Goal: Information Seeking & Learning: Learn about a topic

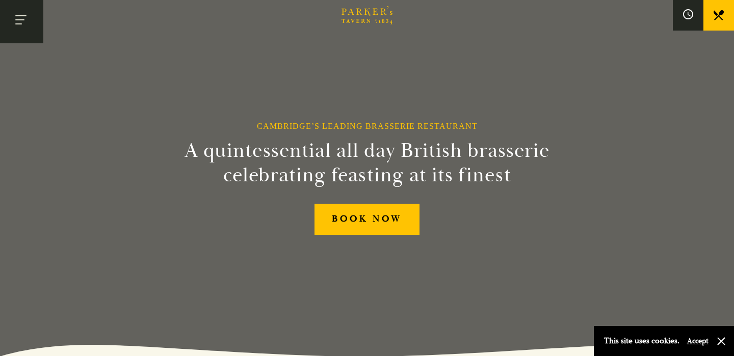
click at [17, 17] on button "Toggle navigation" at bounding box center [21, 21] width 43 height 43
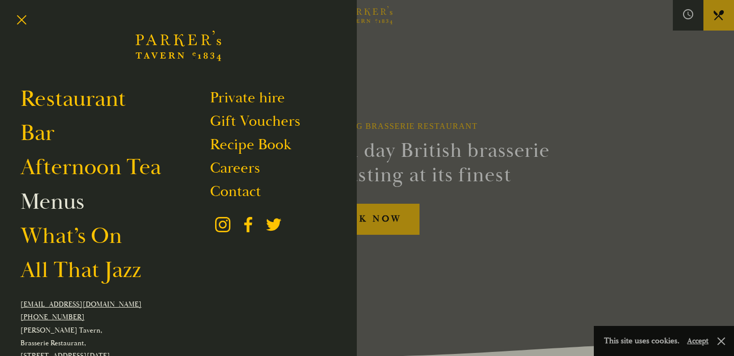
click at [59, 209] on link "Menus" at bounding box center [52, 202] width 64 height 29
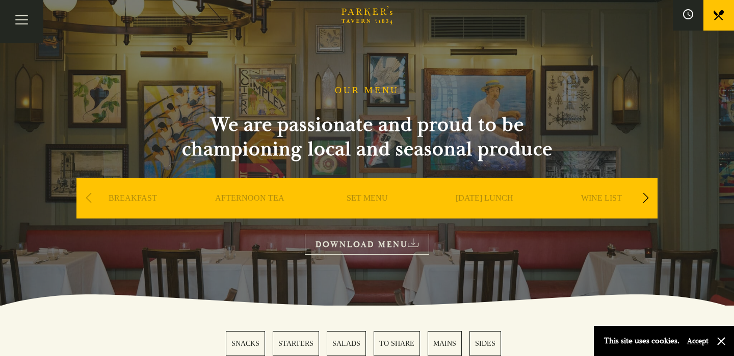
click at [644, 199] on div "Next slide" at bounding box center [646, 198] width 14 height 22
click at [640, 197] on div "Next slide" at bounding box center [646, 198] width 14 height 22
click at [479, 197] on link "A LA CARTE" at bounding box center [484, 213] width 47 height 41
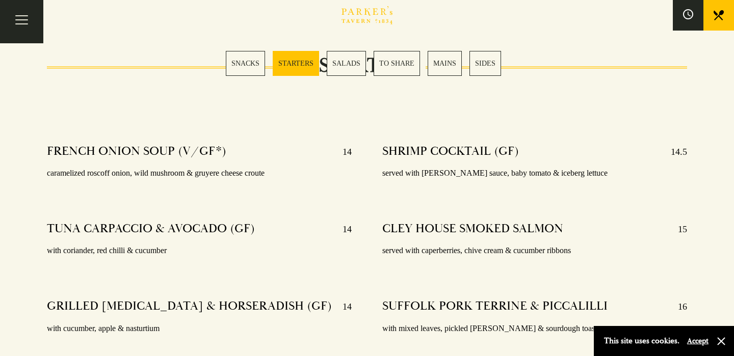
scroll to position [796, 0]
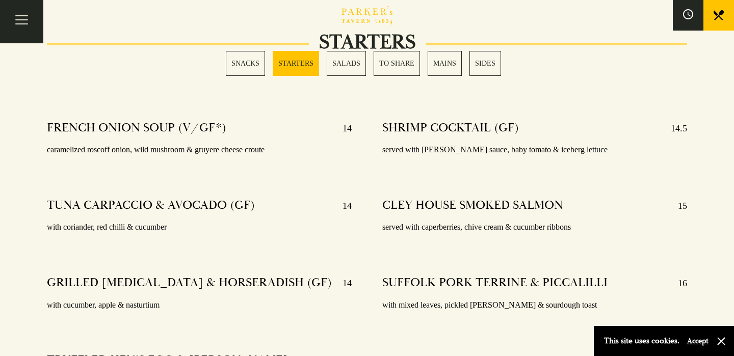
click at [454, 49] on section "SNACKS STARTERS SALADS TO SHARE MAINS SIDES" at bounding box center [367, 63] width 734 height 76
click at [454, 62] on link "MAINS" at bounding box center [445, 63] width 34 height 25
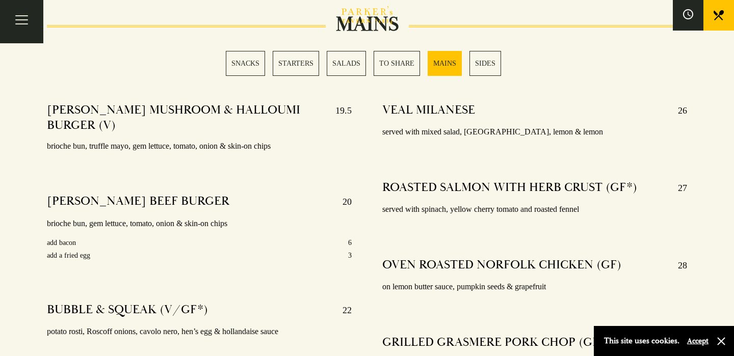
scroll to position [1777, 0]
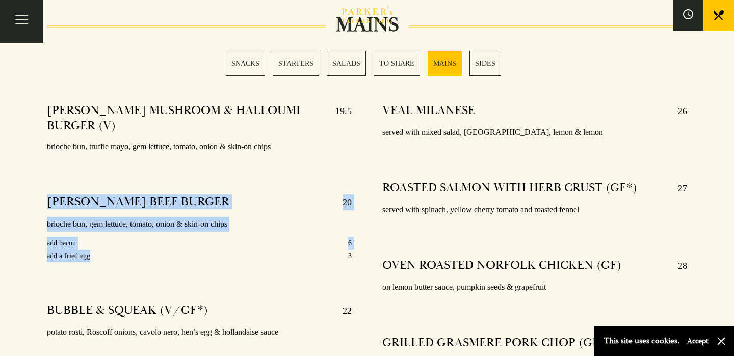
drag, startPoint x: 42, startPoint y: 184, endPoint x: 207, endPoint y: 238, distance: 173.3
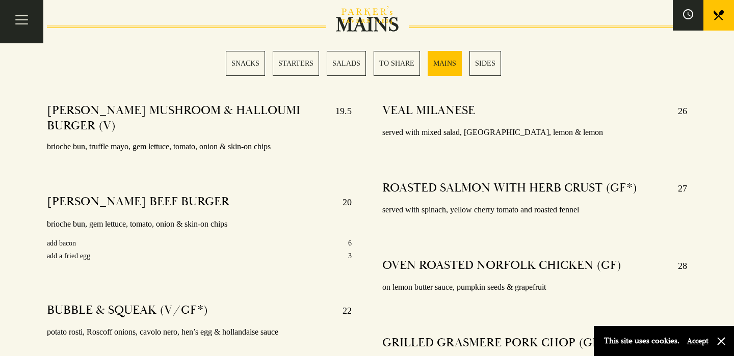
drag, startPoint x: 351, startPoint y: 225, endPoint x: 343, endPoint y: 226, distance: 8.2
click at [343, 237] on div "add bacon 6" at bounding box center [199, 243] width 305 height 13
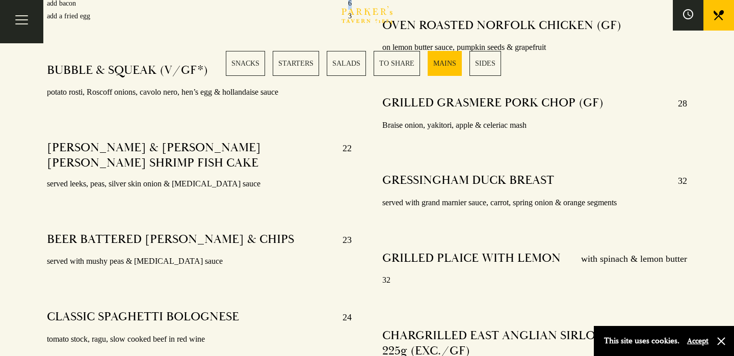
scroll to position [2008, 0]
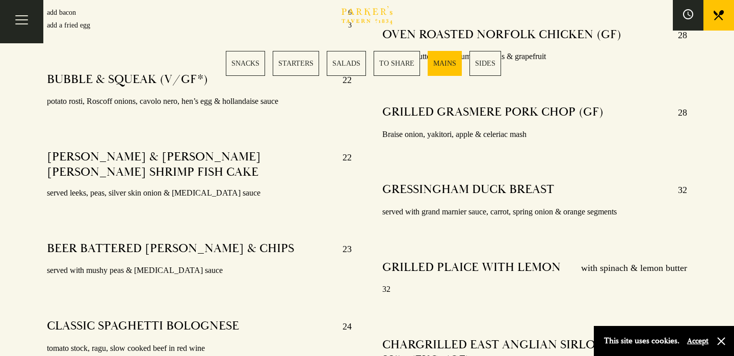
click at [464, 182] on h4 "GRESSINGHAM DUCK BREAST" at bounding box center [468, 190] width 172 height 16
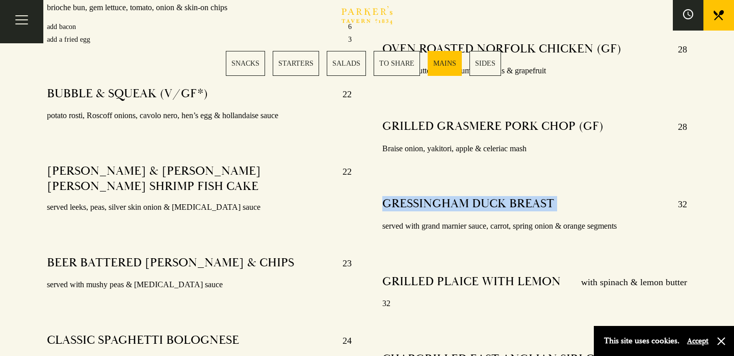
scroll to position [1992, 0]
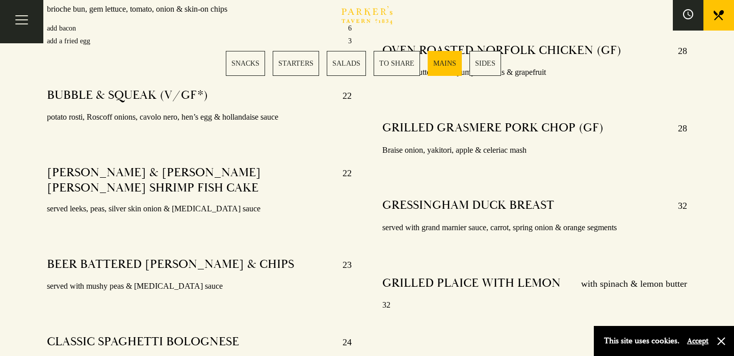
click at [469, 120] on h4 "GRILLED GRASMERE PORK CHOP (GF)" at bounding box center [492, 128] width 221 height 16
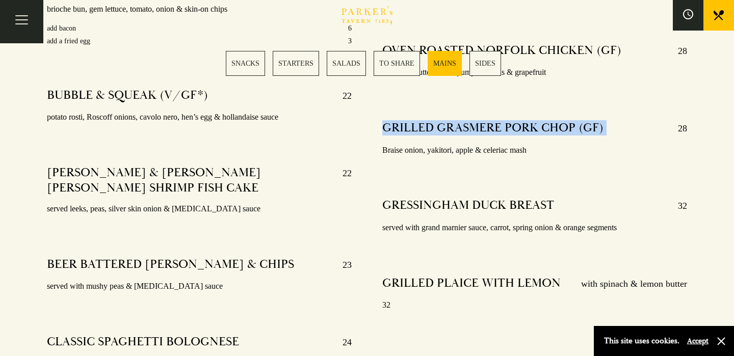
click at [469, 120] on h4 "GRILLED GRASMERE PORK CHOP (GF)" at bounding box center [492, 128] width 221 height 16
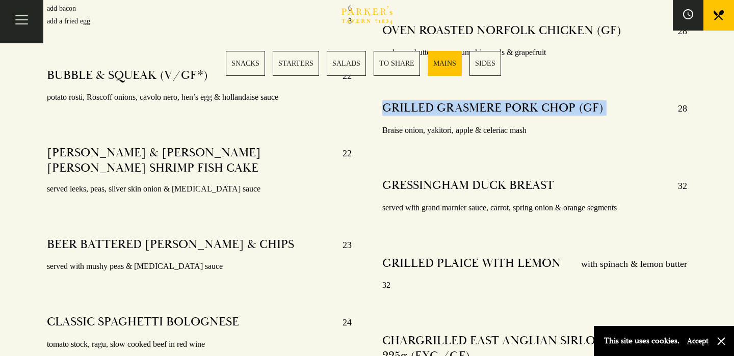
scroll to position [2014, 0]
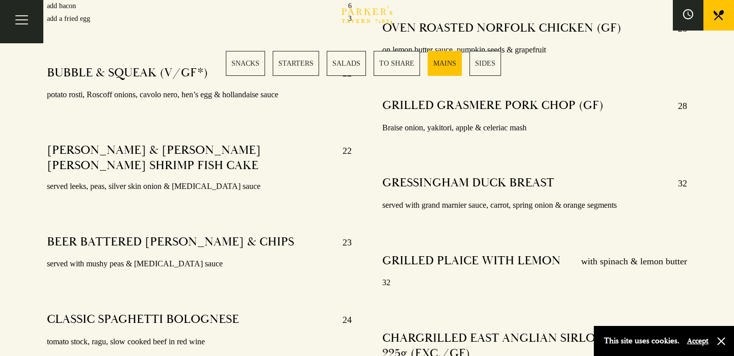
click at [113, 235] on h4 "BEER BATTERED [PERSON_NAME] & CHIPS" at bounding box center [170, 243] width 247 height 16
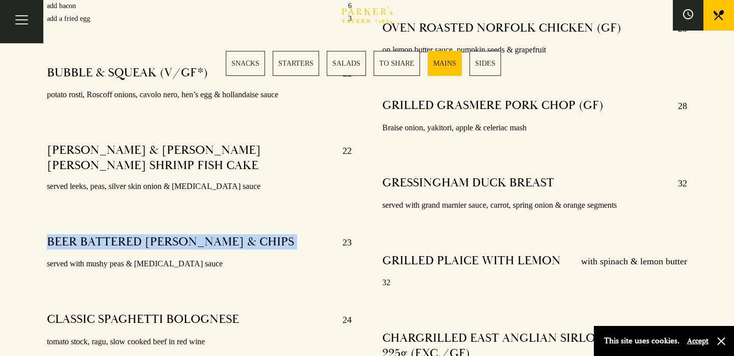
click at [113, 235] on h4 "BEER BATTERED [PERSON_NAME] & CHIPS" at bounding box center [170, 243] width 247 height 16
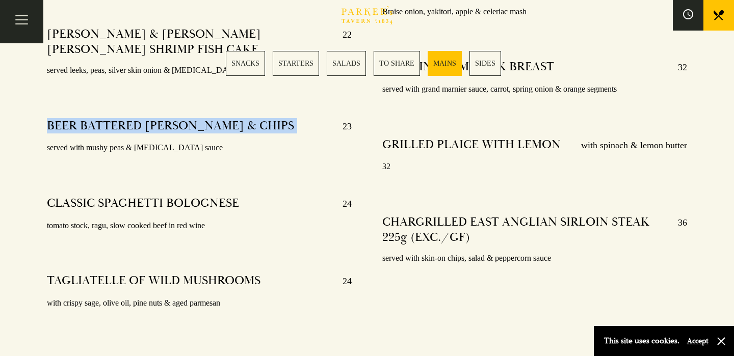
scroll to position [2132, 0]
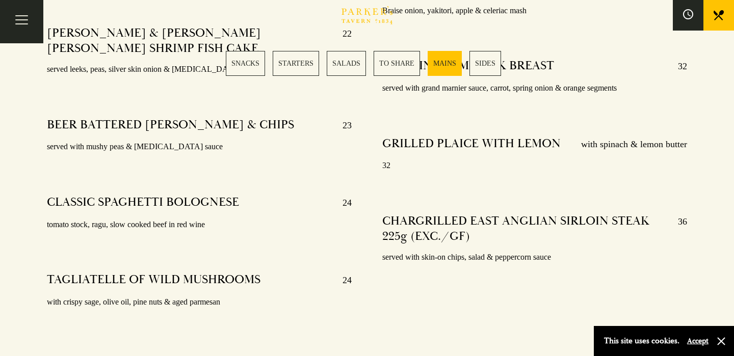
click at [413, 214] on h4 "CHARGRILLED EAST ANGLIAN SIRLOIN STEAK 225g (EXC./GF)" at bounding box center [524, 229] width 285 height 31
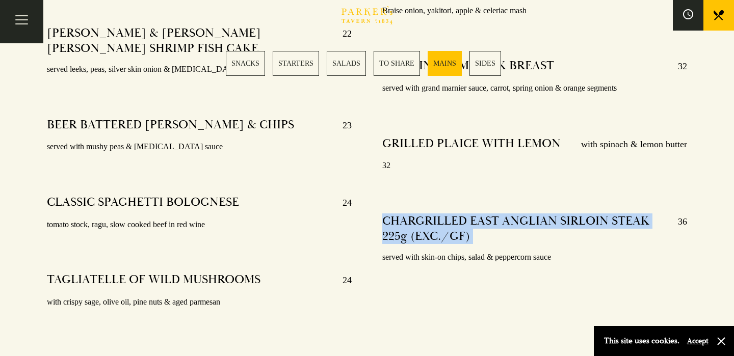
click at [413, 214] on h4 "CHARGRILLED EAST ANGLIAN SIRLOIN STEAK 225g (EXC./GF)" at bounding box center [524, 229] width 285 height 31
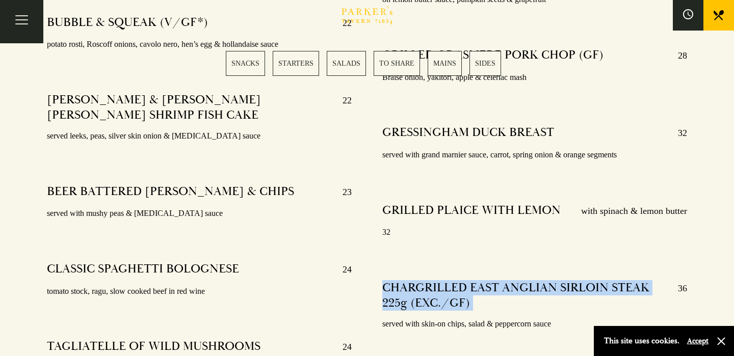
scroll to position [2067, 0]
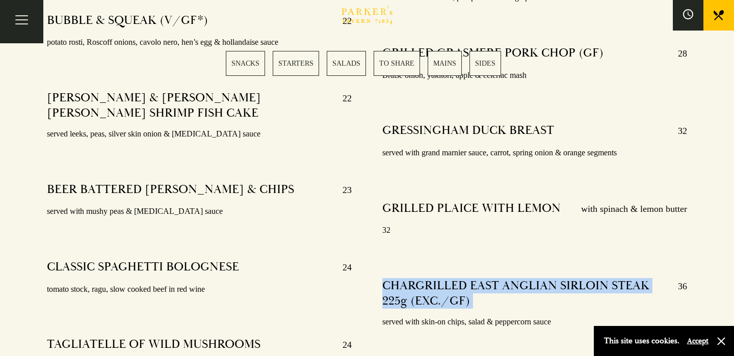
click at [190, 143] on div "PARKER’S MUSHROOM & HALLOUMI BURGER (V) 19.5 brioche bun, truffle mayo, gem let…" at bounding box center [199, 107] width 335 height 602
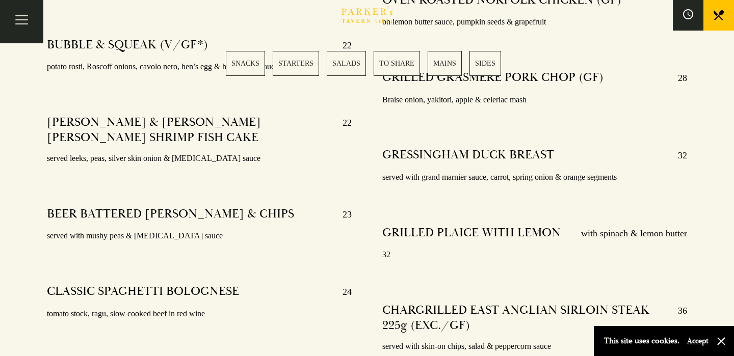
scroll to position [2044, 0]
